Goal: Book appointment/travel/reservation

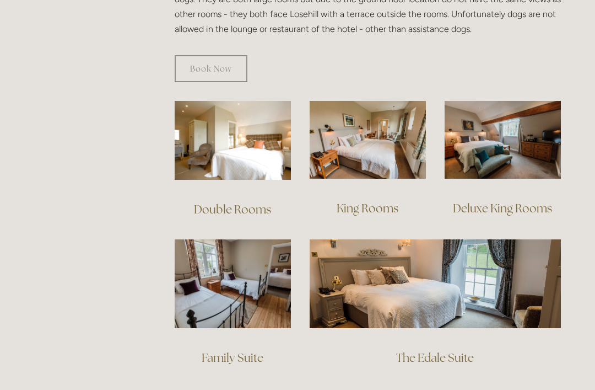
scroll to position [709, 0]
click at [248, 202] on link "Double Rooms" at bounding box center [232, 209] width 77 height 15
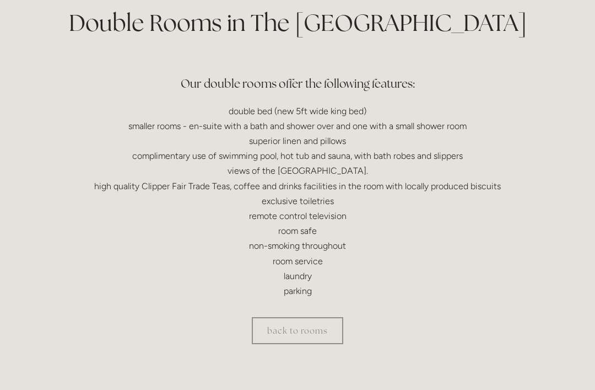
scroll to position [278, 0]
click at [334, 327] on link "back to rooms" at bounding box center [298, 330] width 92 height 27
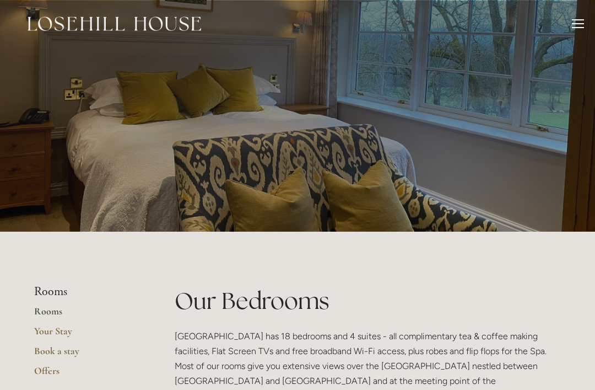
click at [577, 24] on div at bounding box center [578, 25] width 12 height 12
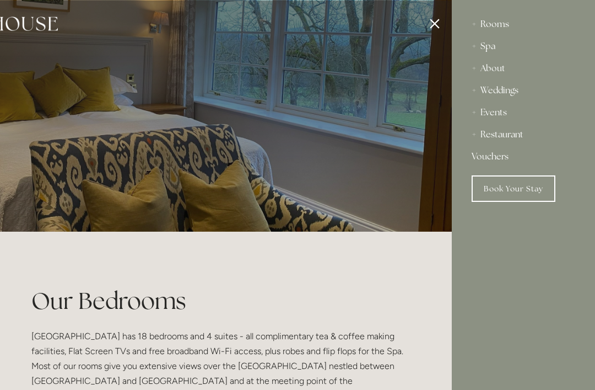
click at [489, 41] on div "Spa" at bounding box center [524, 46] width 104 height 22
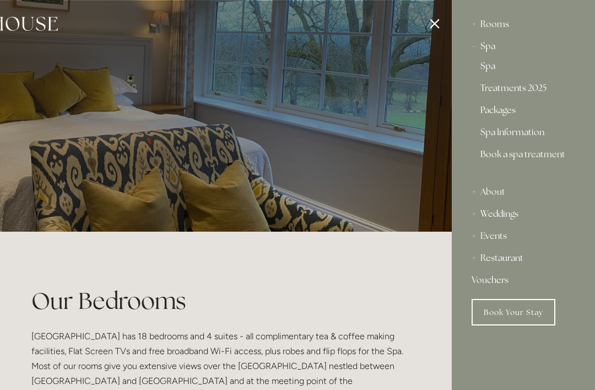
click at [512, 112] on link "Packages" at bounding box center [524, 112] width 86 height 13
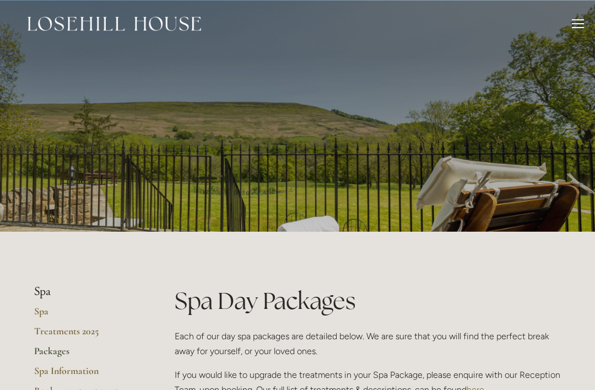
click at [568, 34] on div "Rooms Rooms Your Stay Book a stay Offers Spa About" at bounding box center [297, 23] width 573 height 47
click at [568, 31] on div "Rooms Rooms Your Stay Book a stay Offers Spa About" at bounding box center [297, 23] width 573 height 47
click at [573, 29] on div at bounding box center [578, 25] width 12 height 12
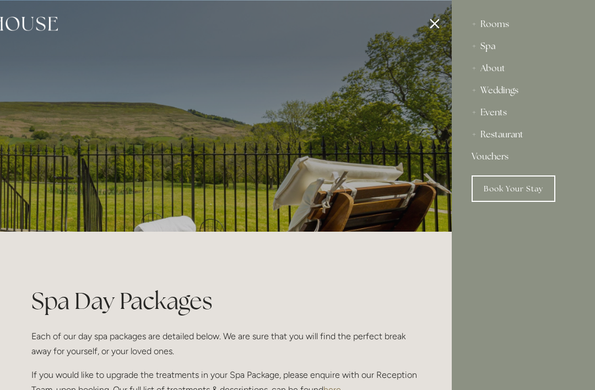
click at [504, 26] on div "Rooms" at bounding box center [524, 24] width 104 height 22
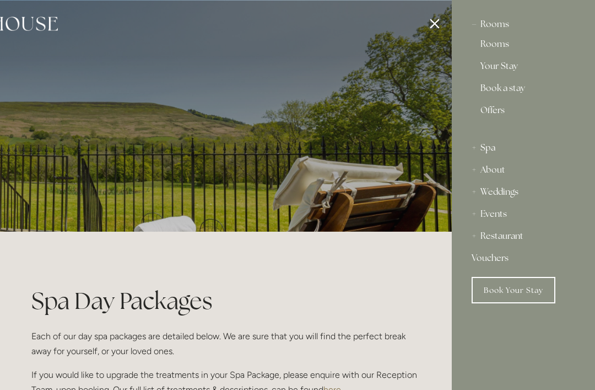
click at [539, 289] on link "Book Your Stay" at bounding box center [514, 290] width 84 height 26
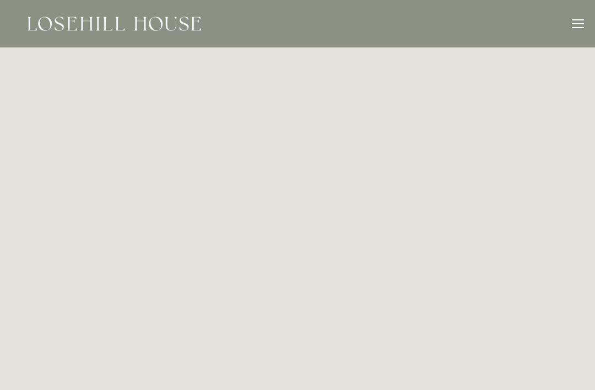
click at [569, 23] on div "Rooms Rooms Your Stay Book a stay Offers Spa About" at bounding box center [297, 23] width 573 height 47
click at [565, 25] on div "Rooms Rooms Your Stay Book a stay Offers Spa About" at bounding box center [297, 23] width 573 height 47
click at [566, 19] on div "Rooms Rooms Your Stay Book a stay Offers Spa About" at bounding box center [297, 23] width 573 height 47
click at [570, 20] on div "Rooms Rooms Your Stay Book a stay Offers Spa About" at bounding box center [297, 23] width 573 height 47
click at [572, 25] on div at bounding box center [578, 25] width 12 height 12
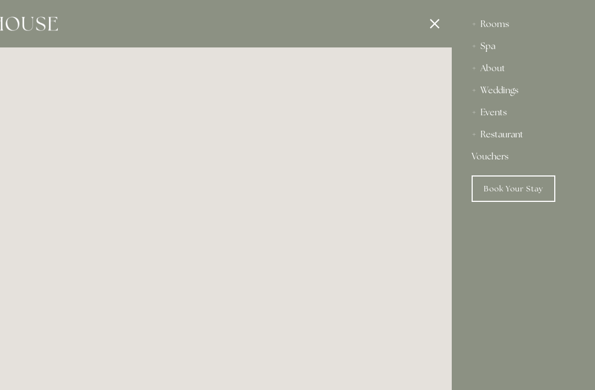
click at [513, 136] on div "Restaurant" at bounding box center [524, 134] width 104 height 22
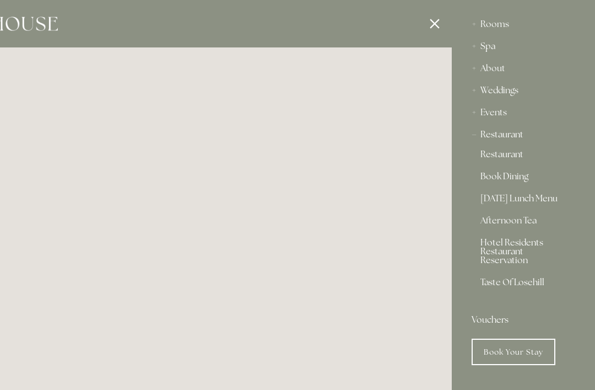
click at [514, 154] on link "Restaurant" at bounding box center [524, 156] width 86 height 13
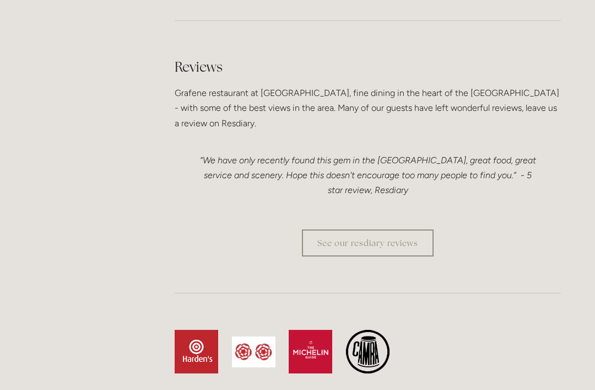
scroll to position [3090, 0]
click at [407, 229] on link "See our resdiary reviews" at bounding box center [368, 242] width 132 height 27
